Goal: Check status

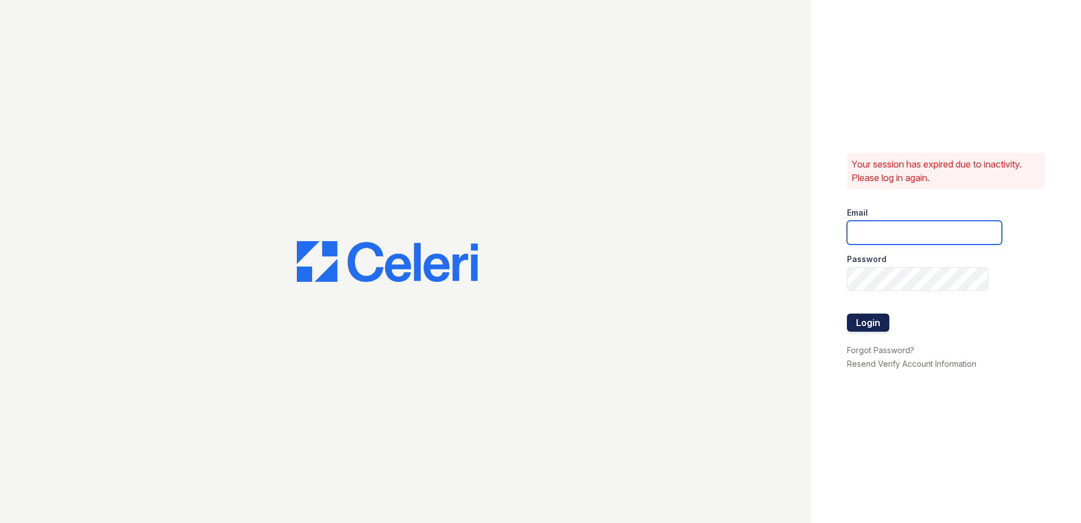
type input "jkohls@trinity-pm.com"
click at [862, 315] on button "Login" at bounding box center [868, 322] width 42 height 18
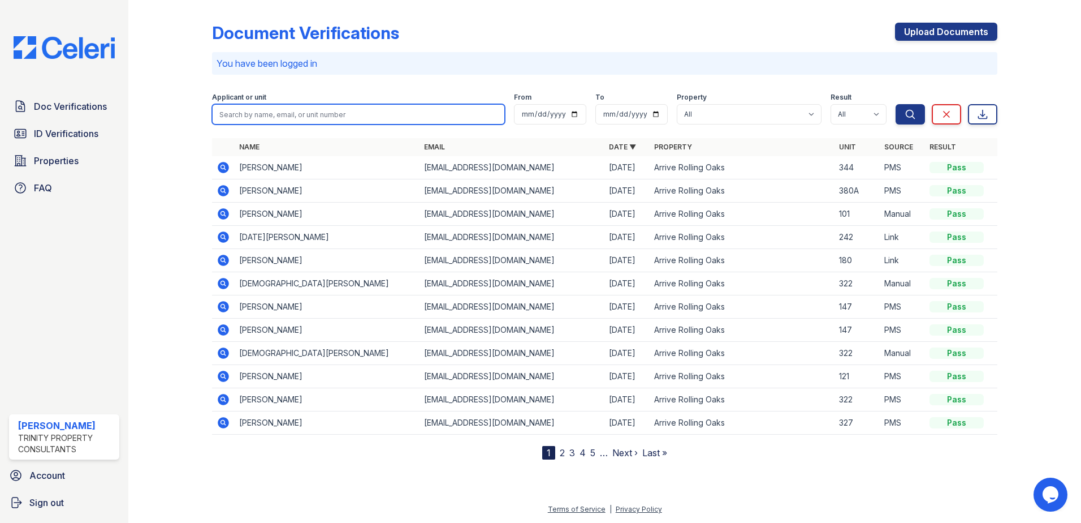
click at [304, 116] on input "search" at bounding box center [358, 114] width 293 height 20
type input "emma"
click at [896, 104] on button "Search" at bounding box center [910, 114] width 29 height 20
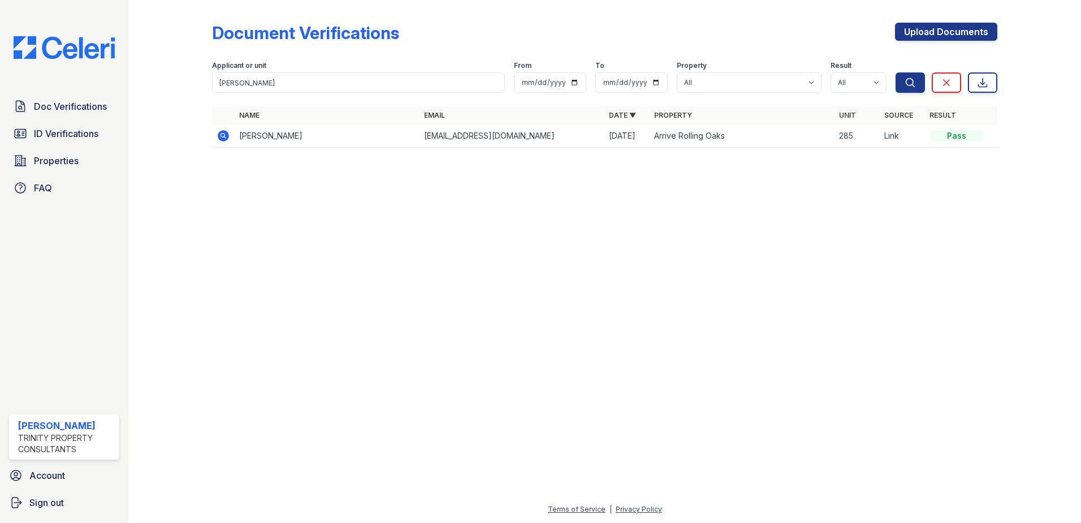
click at [218, 136] on icon at bounding box center [224, 136] width 14 height 14
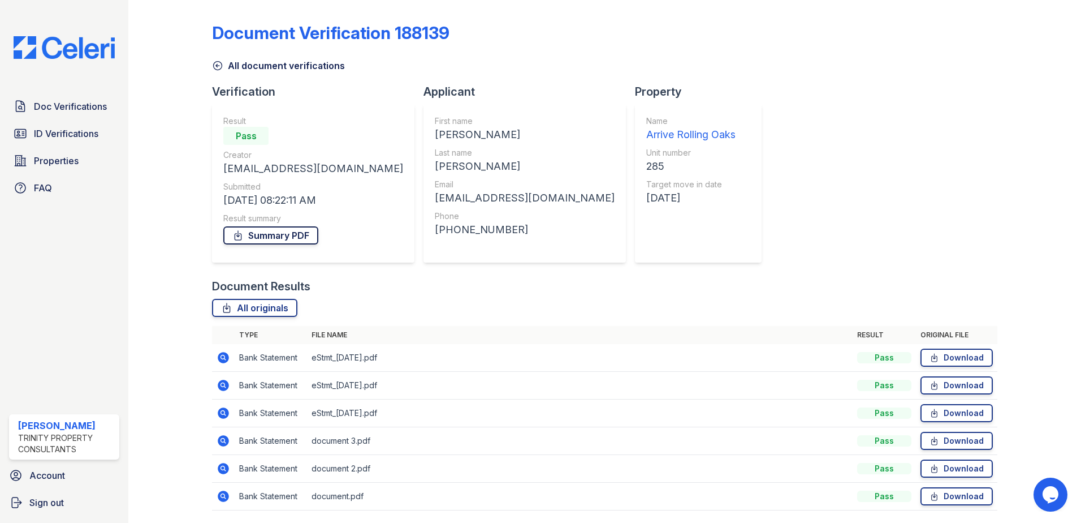
click at [291, 239] on link "Summary PDF" at bounding box center [270, 235] width 95 height 18
